Goal: Task Accomplishment & Management: Manage account settings

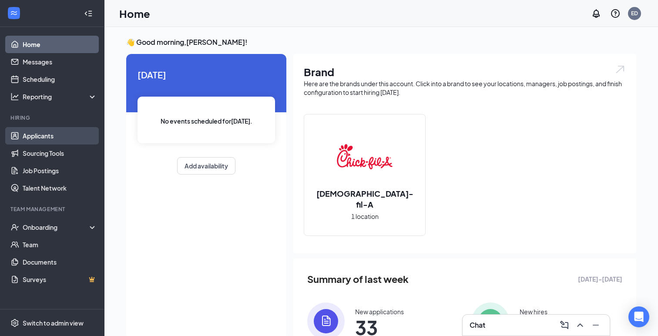
click at [70, 136] on link "Applicants" at bounding box center [60, 135] width 74 height 17
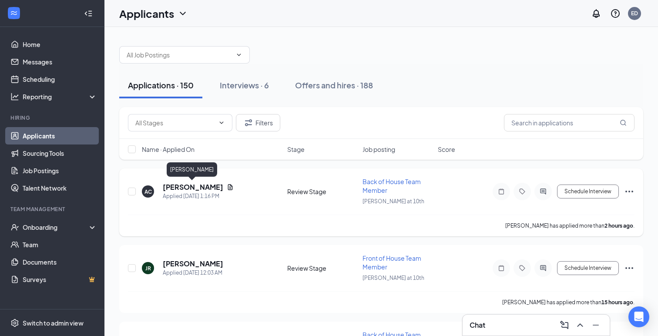
click at [198, 182] on h5 "[PERSON_NAME]" at bounding box center [193, 187] width 60 height 10
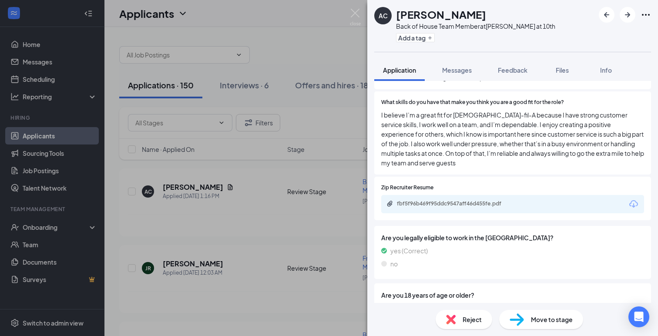
scroll to position [311, 0]
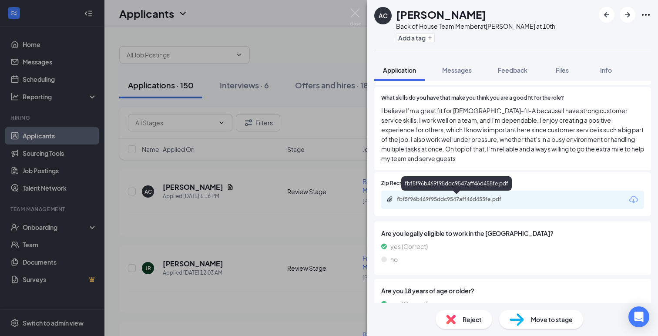
click at [468, 198] on div "fbf5f96b469f95ddc9547aff46d455fe.pdf" at bounding box center [458, 199] width 122 height 7
click at [228, 233] on div "AC [PERSON_NAME] Back of House Team Member at Gilroy at 10th Add a tag Applicat…" at bounding box center [329, 168] width 658 height 336
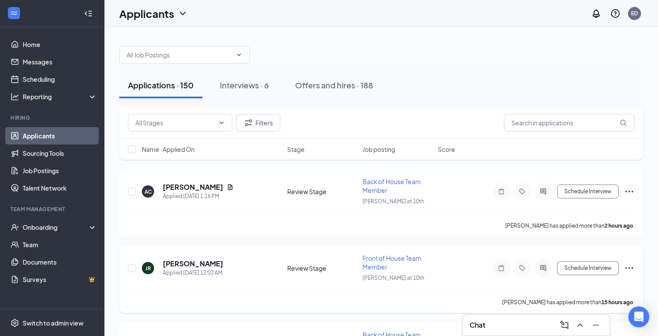
click at [208, 257] on div "JR [PERSON_NAME] Applied [DATE] 12:03 AM Review Stage Front of House Team Membe…" at bounding box center [381, 272] width 507 height 37
click at [207, 261] on h5 "[PERSON_NAME]" at bounding box center [193, 264] width 60 height 10
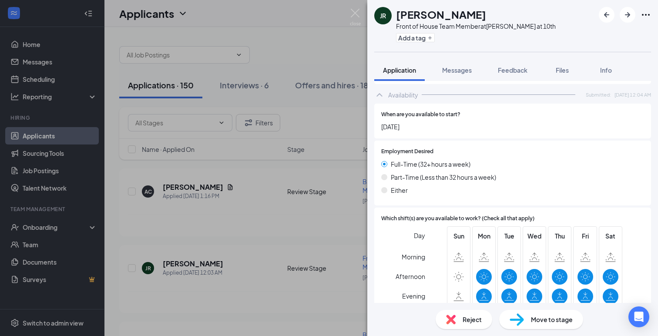
scroll to position [504, 0]
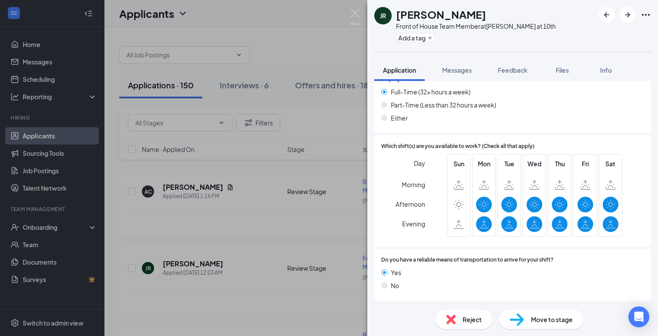
click at [326, 204] on div "JR [PERSON_NAME] Front of House Team Member at Gilroy at 10th Add a tag Applica…" at bounding box center [329, 168] width 658 height 336
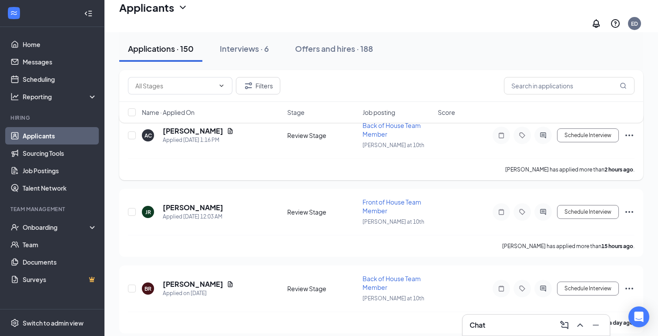
scroll to position [67, 0]
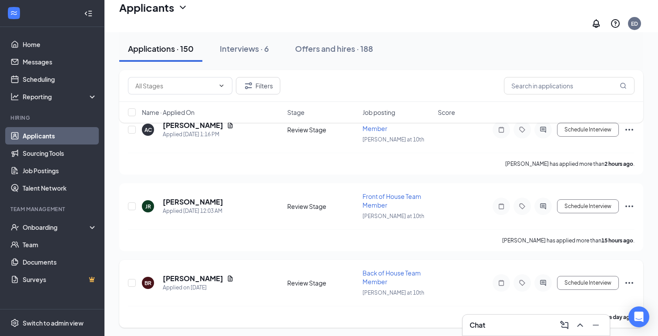
click at [201, 274] on h5 "[PERSON_NAME]" at bounding box center [193, 279] width 60 height 10
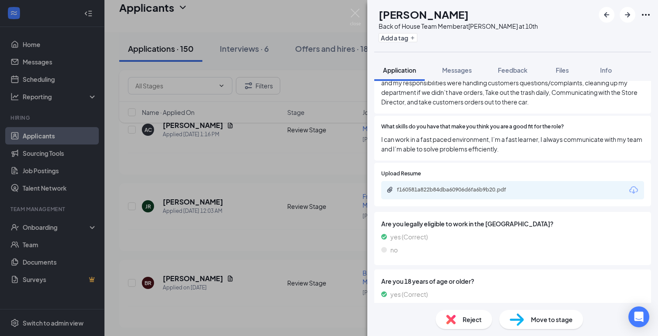
scroll to position [246, 0]
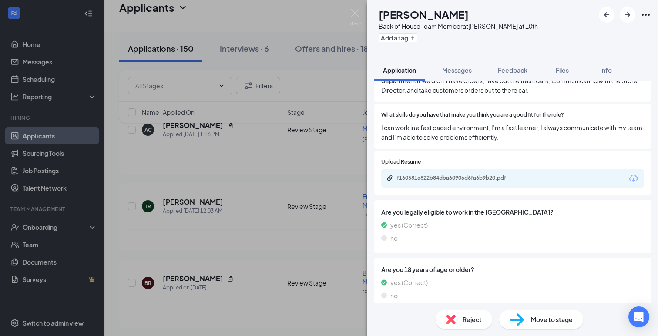
click at [258, 172] on div "BR [PERSON_NAME] Back of House Team Member at Gilroy at 10th Add a tag Applicat…" at bounding box center [329, 168] width 658 height 336
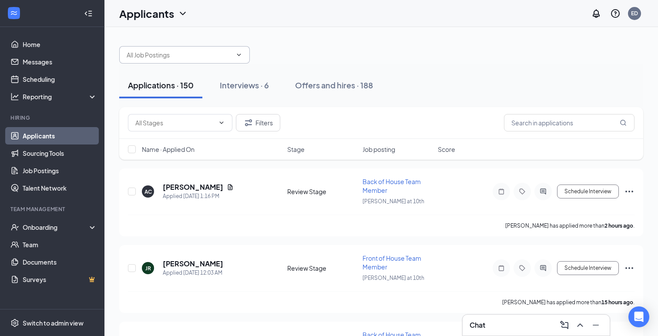
click at [176, 50] on input "text" at bounding box center [179, 55] width 105 height 10
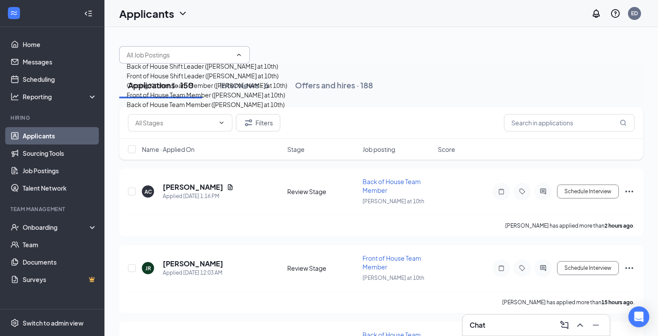
scroll to position [17, 0]
click at [202, 100] on div "Front of House Team Member ([PERSON_NAME] at 10th)" at bounding box center [206, 95] width 158 height 10
type input "Front of House Team Member ([PERSON_NAME] at 10th)"
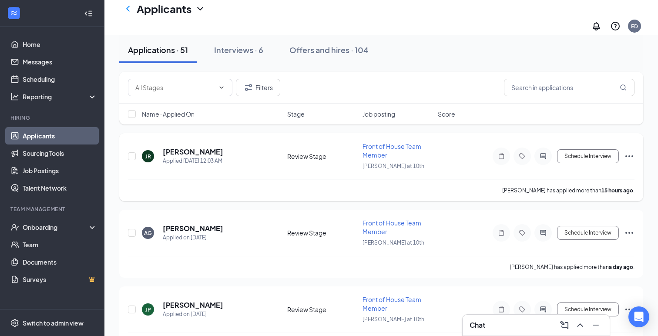
scroll to position [101, 0]
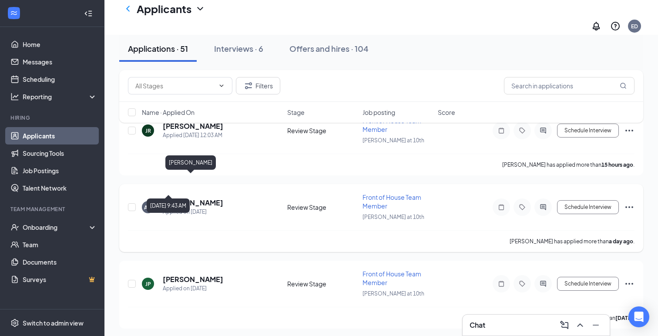
click at [198, 198] on h5 "[PERSON_NAME]" at bounding box center [193, 203] width 60 height 10
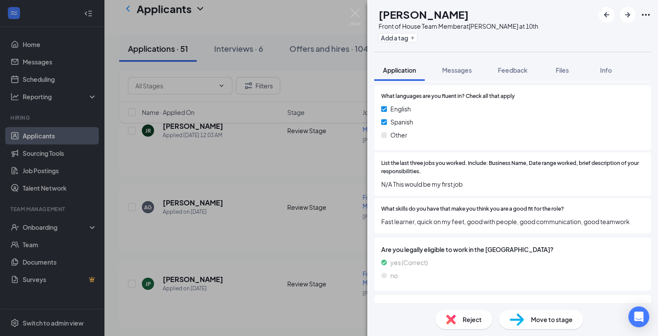
scroll to position [127, 0]
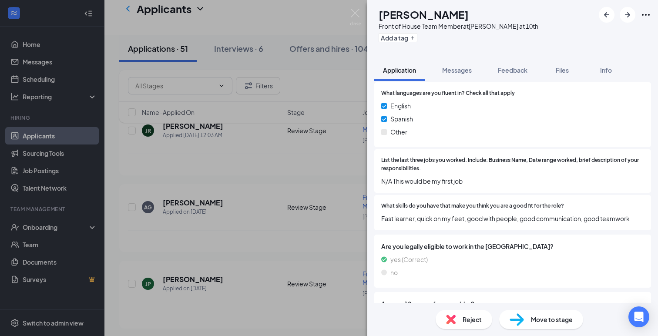
click at [317, 213] on div "AG [PERSON_NAME] Front of House Team Member at Gilroy at 10th Add a tag Applica…" at bounding box center [329, 168] width 658 height 336
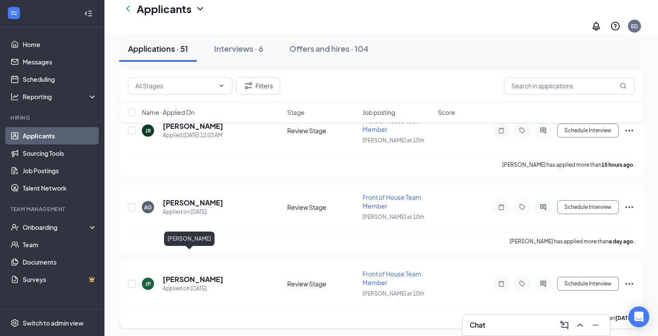
click at [191, 275] on h5 "[PERSON_NAME]" at bounding box center [193, 280] width 60 height 10
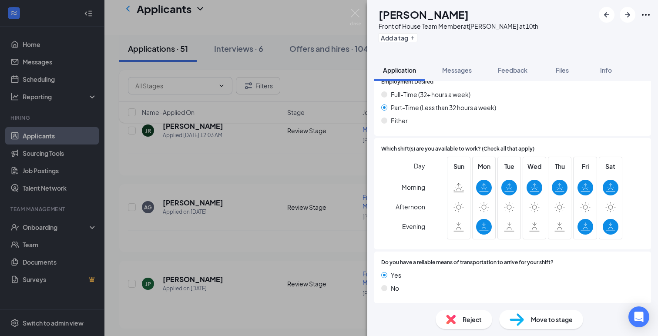
scroll to position [479, 0]
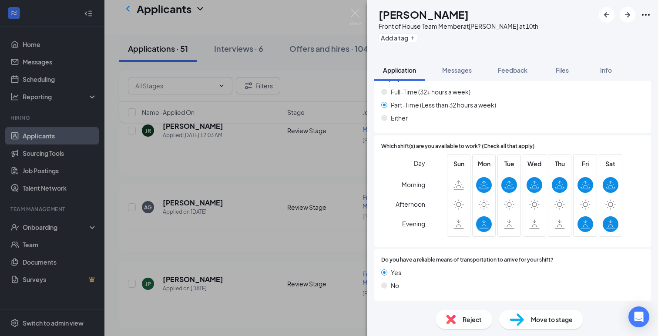
click at [286, 207] on div "JP [PERSON_NAME] Front of House Team Member at Gilroy at 10th Add a tag Applica…" at bounding box center [329, 168] width 658 height 336
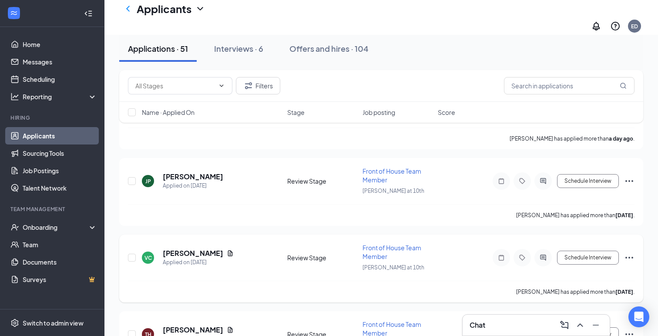
scroll to position [209, 0]
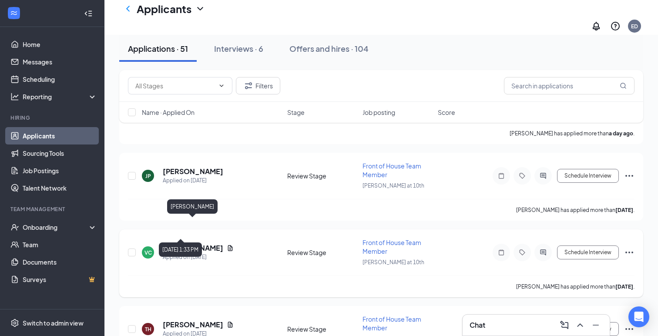
click at [204, 243] on h5 "[PERSON_NAME]" at bounding box center [193, 248] width 60 height 10
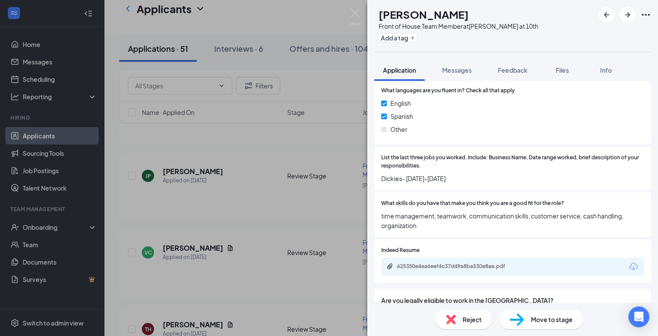
scroll to position [154, 0]
click at [543, 265] on div "625350e4ea6eef4c37d49a8ba530e8ae.pdf" at bounding box center [512, 266] width 263 height 18
click at [497, 265] on div "625350e4ea6eef4c37d49a8ba530e8ae.pdf" at bounding box center [458, 265] width 122 height 7
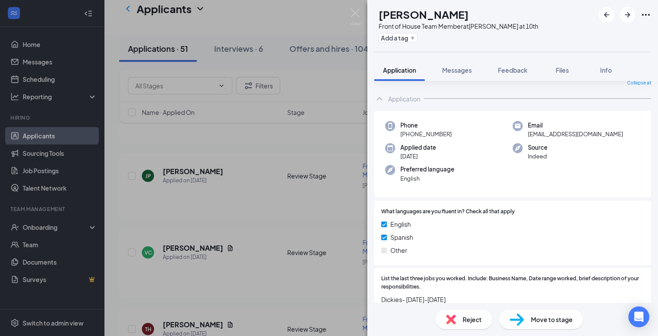
scroll to position [0, 0]
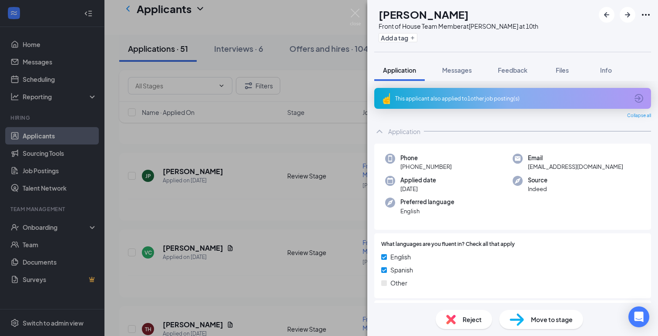
click at [486, 94] on div "This applicant also applied to 1 other job posting(s)" at bounding box center [512, 98] width 277 height 21
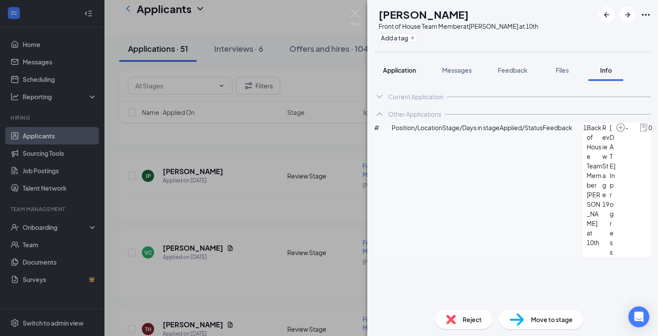
click at [408, 69] on span "Application" at bounding box center [399, 70] width 33 height 8
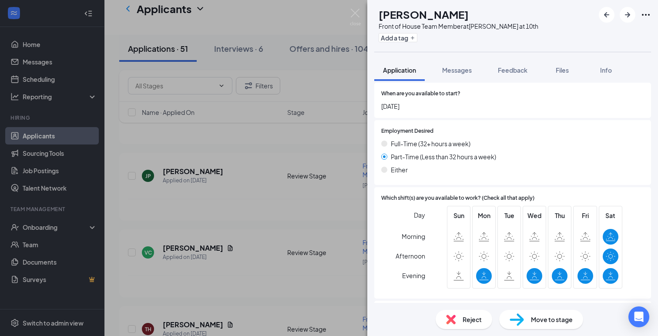
scroll to position [541, 0]
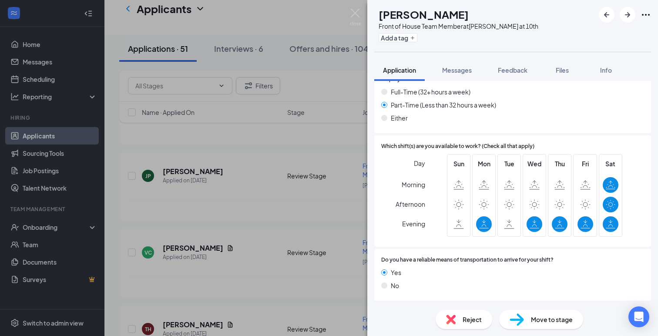
click at [336, 214] on div "VC [PERSON_NAME] Front of House Team Member at Gilroy at 10th Add a tag Applica…" at bounding box center [329, 168] width 658 height 336
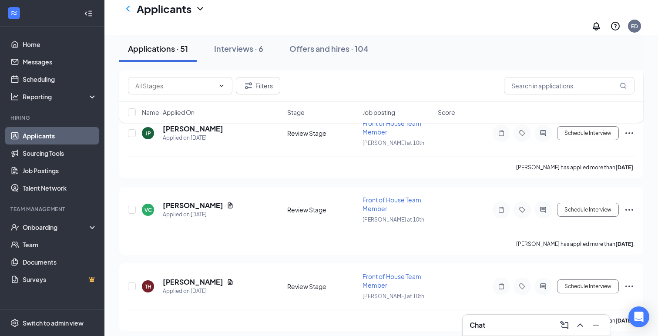
scroll to position [262, 0]
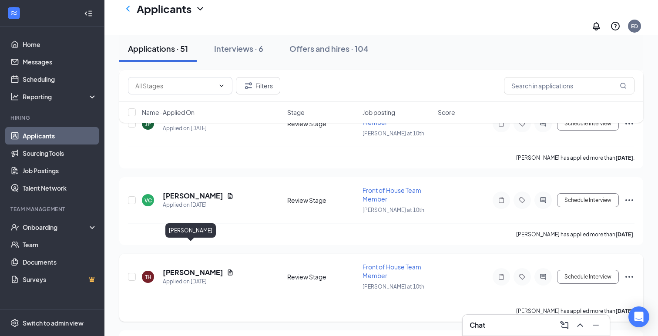
click at [198, 268] on h5 "[PERSON_NAME]" at bounding box center [193, 273] width 60 height 10
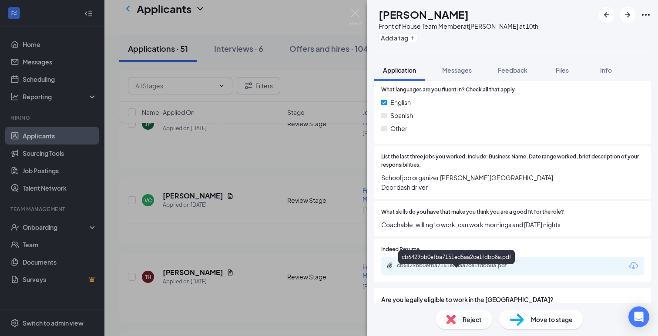
scroll to position [136, 0]
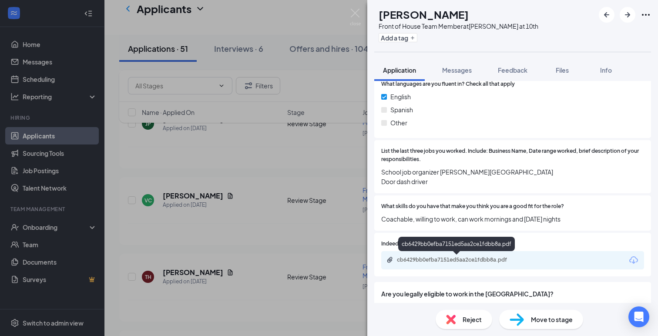
click at [472, 261] on div "cb6429bb0efba7151ed5aa2ce1fdbb8a.pdf" at bounding box center [458, 259] width 122 height 7
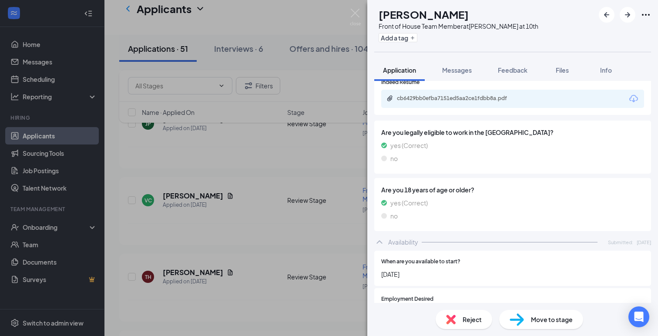
scroll to position [316, 0]
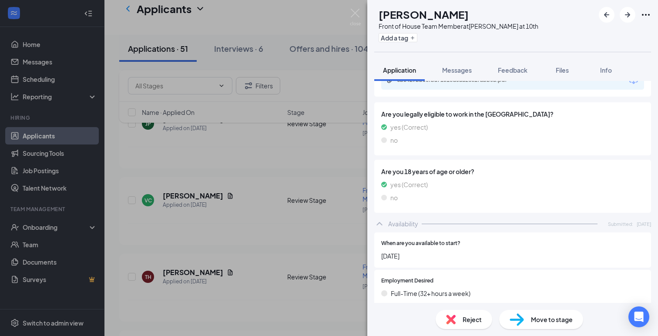
click at [308, 217] on div "TH [PERSON_NAME] Front of House Team Member at Gilroy at 10th Add a tag Applica…" at bounding box center [329, 168] width 658 height 336
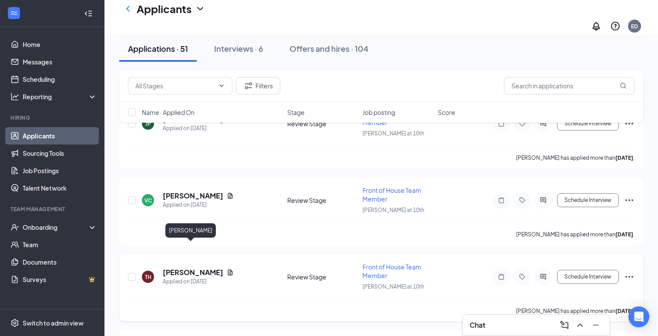
click at [193, 268] on h5 "[PERSON_NAME]" at bounding box center [193, 273] width 60 height 10
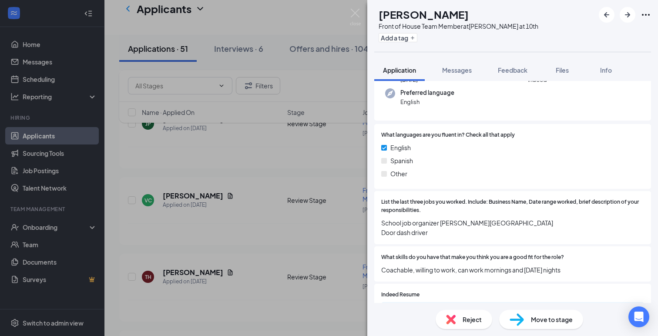
scroll to position [94, 0]
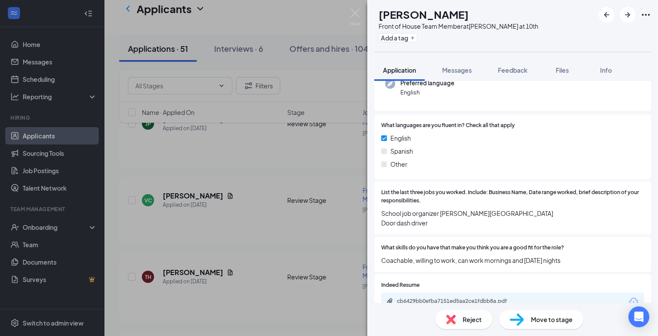
click at [316, 205] on div "TH [PERSON_NAME] Front of House Team Member at Gilroy at 10th Add a tag Applica…" at bounding box center [329, 168] width 658 height 336
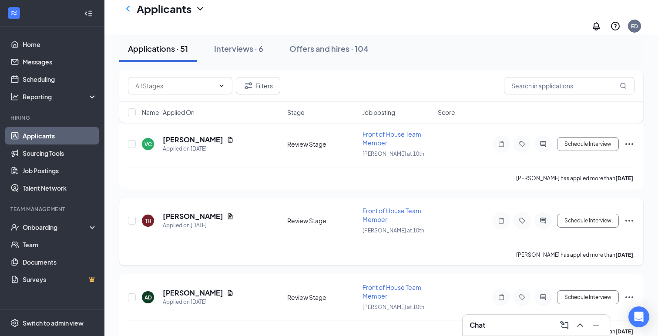
scroll to position [324, 0]
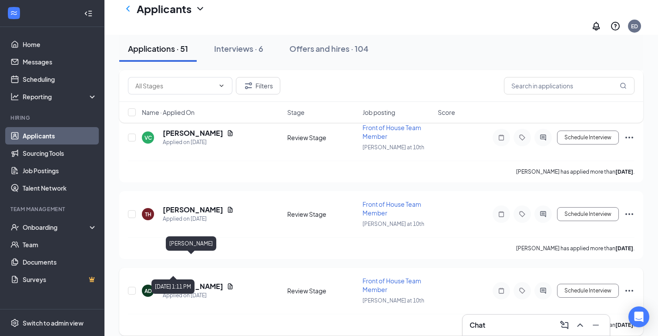
click at [191, 282] on h5 "[PERSON_NAME]" at bounding box center [193, 287] width 60 height 10
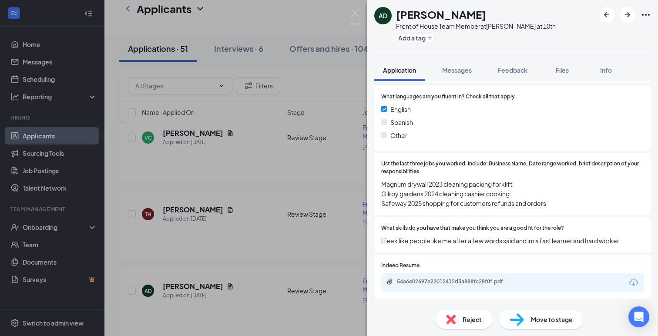
scroll to position [160, 0]
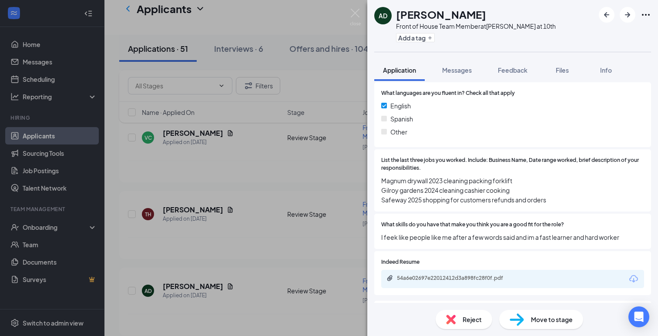
click at [311, 233] on div "AD [PERSON_NAME] Front of House Team Member at Gilroy at 10th Add a tag Applica…" at bounding box center [329, 168] width 658 height 336
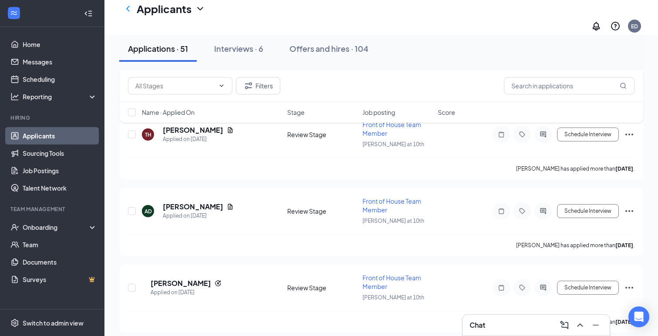
scroll to position [420, 0]
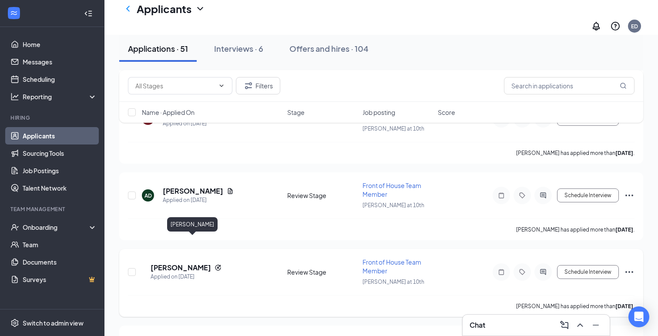
click at [209, 263] on h5 "[PERSON_NAME]" at bounding box center [181, 268] width 60 height 10
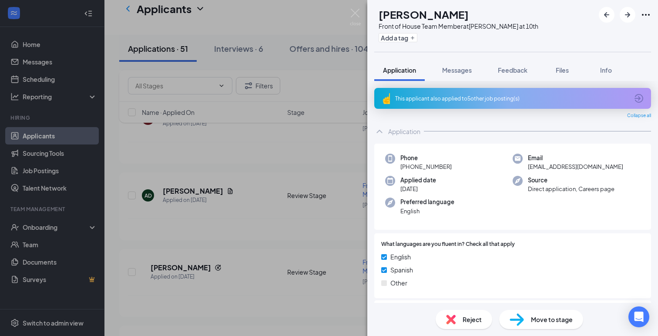
click at [234, 253] on div "SR [PERSON_NAME] Front of House Team Member at Gilroy at 10th Add a tag Applica…" at bounding box center [329, 168] width 658 height 336
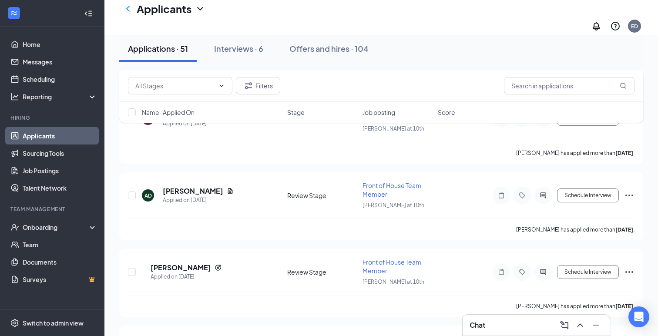
scroll to position [458, 0]
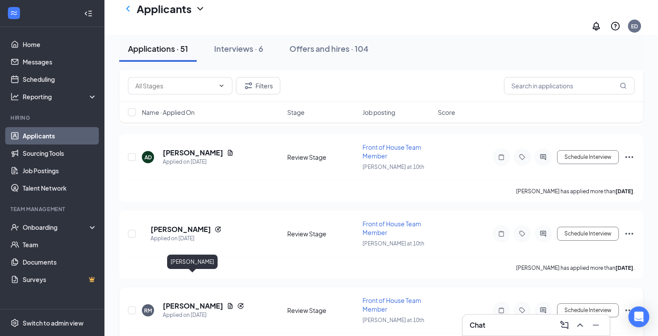
click at [214, 301] on h5 "[PERSON_NAME]" at bounding box center [193, 306] width 60 height 10
